Goal: Connect with others: Share content

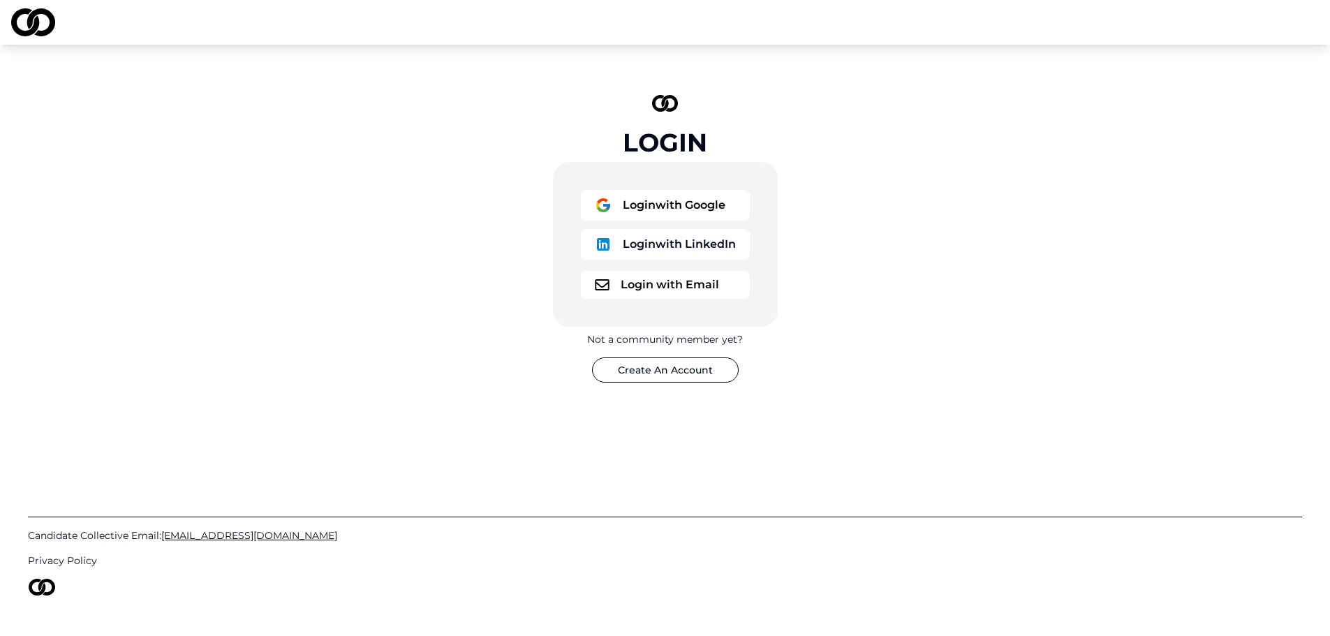
click at [679, 214] on button "Login with Google" at bounding box center [665, 205] width 169 height 31
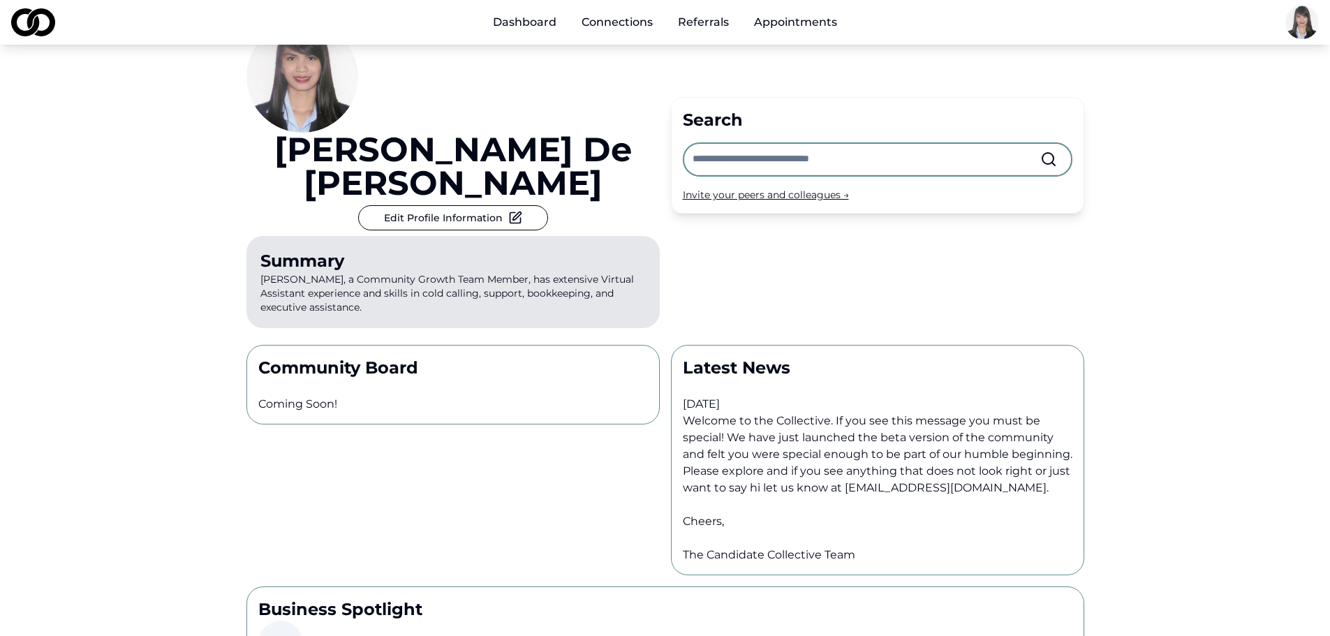
scroll to position [70, 0]
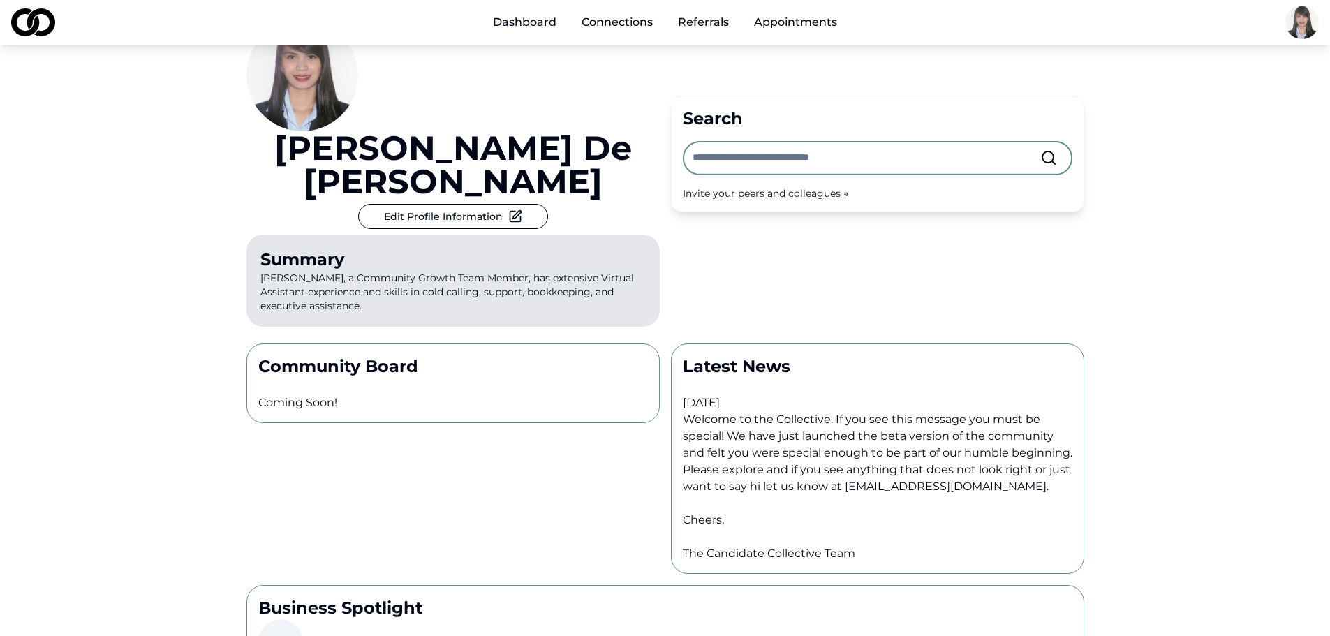
click at [739, 186] on div "Invite your peers and colleagues →" at bounding box center [878, 193] width 390 height 14
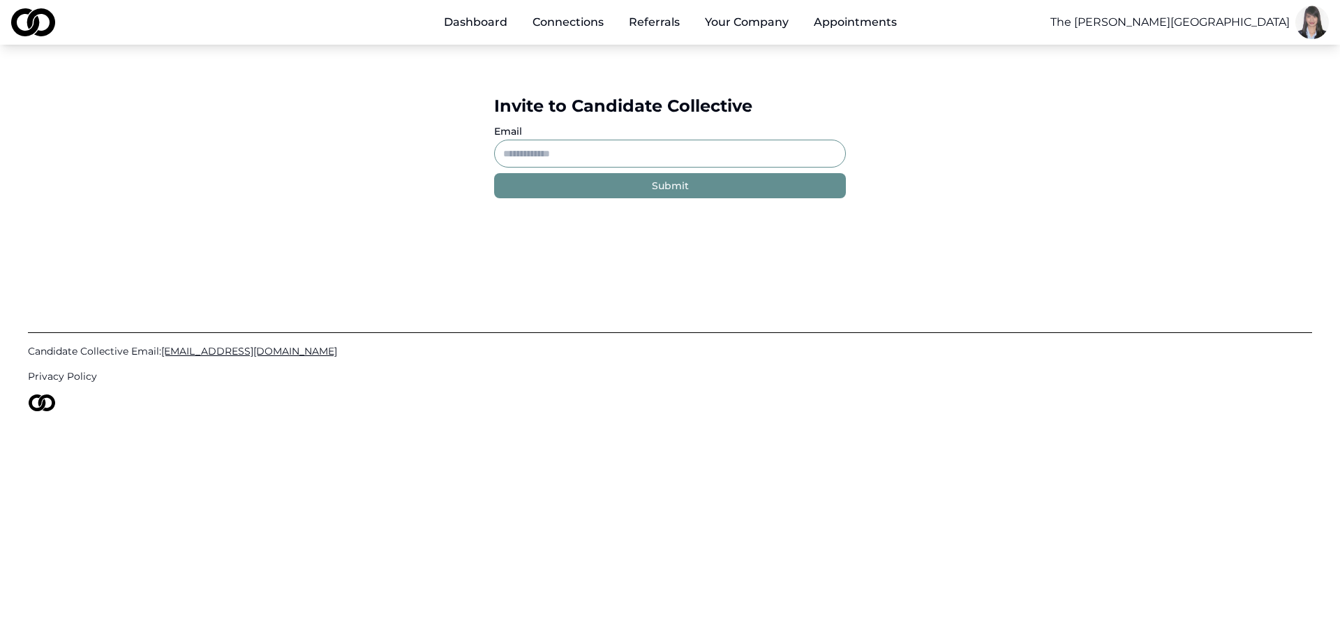
click at [1217, 228] on div "Invite to Candidate Collective Email Submit" at bounding box center [670, 147] width 1340 height 204
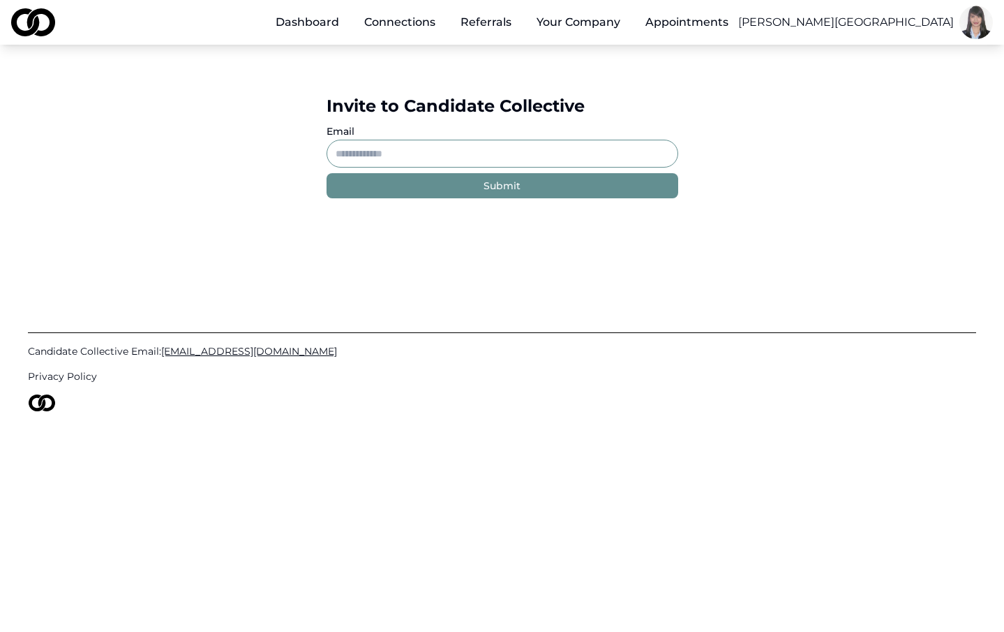
click at [1002, 124] on div "Invite to Candidate Collective Email Submit" at bounding box center [502, 147] width 1004 height 204
